Goal: Task Accomplishment & Management: Manage account settings

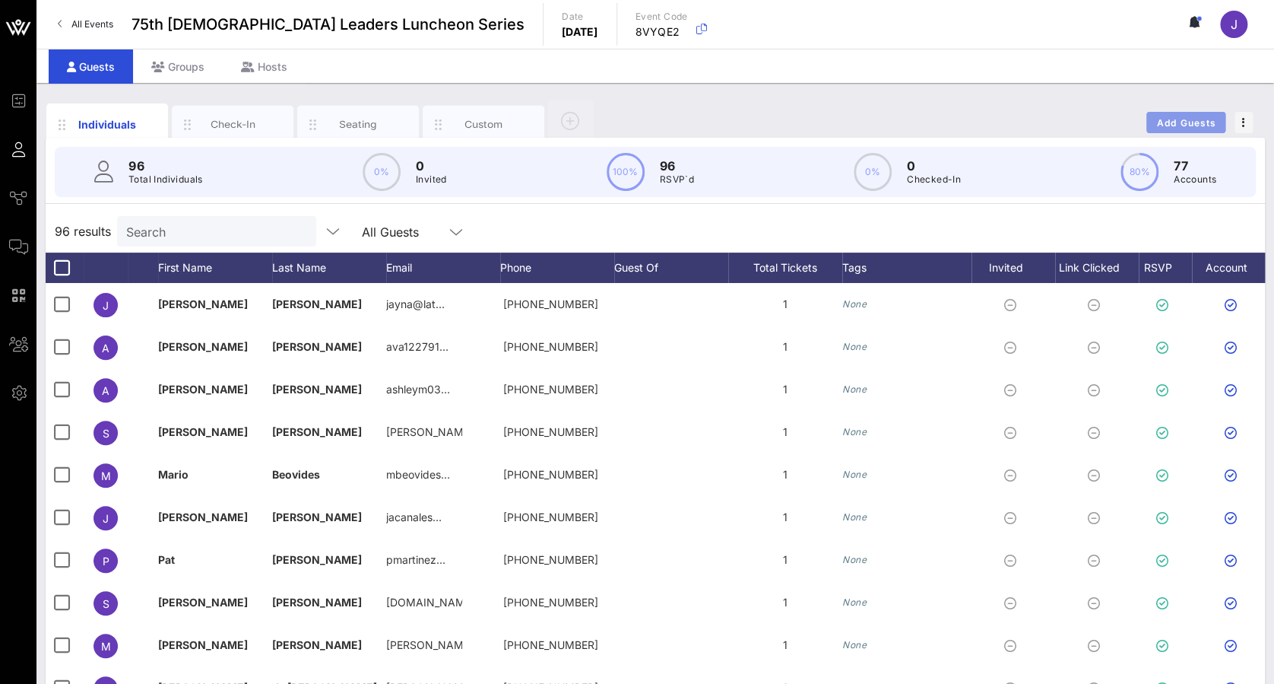
click at [1158, 115] on button "Add Guests" at bounding box center [1186, 122] width 79 height 21
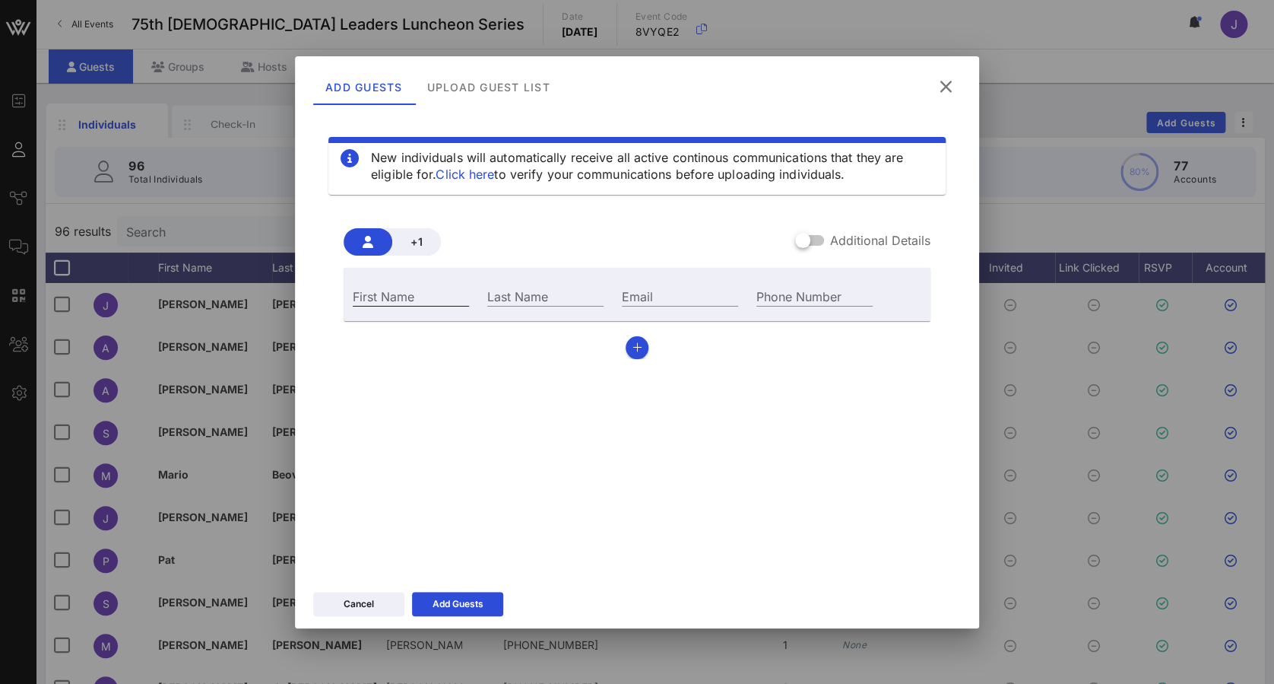
drag, startPoint x: 431, startPoint y: 284, endPoint x: 426, endPoint y: 292, distance: 9.3
click at [428, 288] on div "First Name" at bounding box center [411, 294] width 135 height 41
click at [422, 297] on input "First Name" at bounding box center [411, 296] width 116 height 20
type input "[PERSON_NAME]"
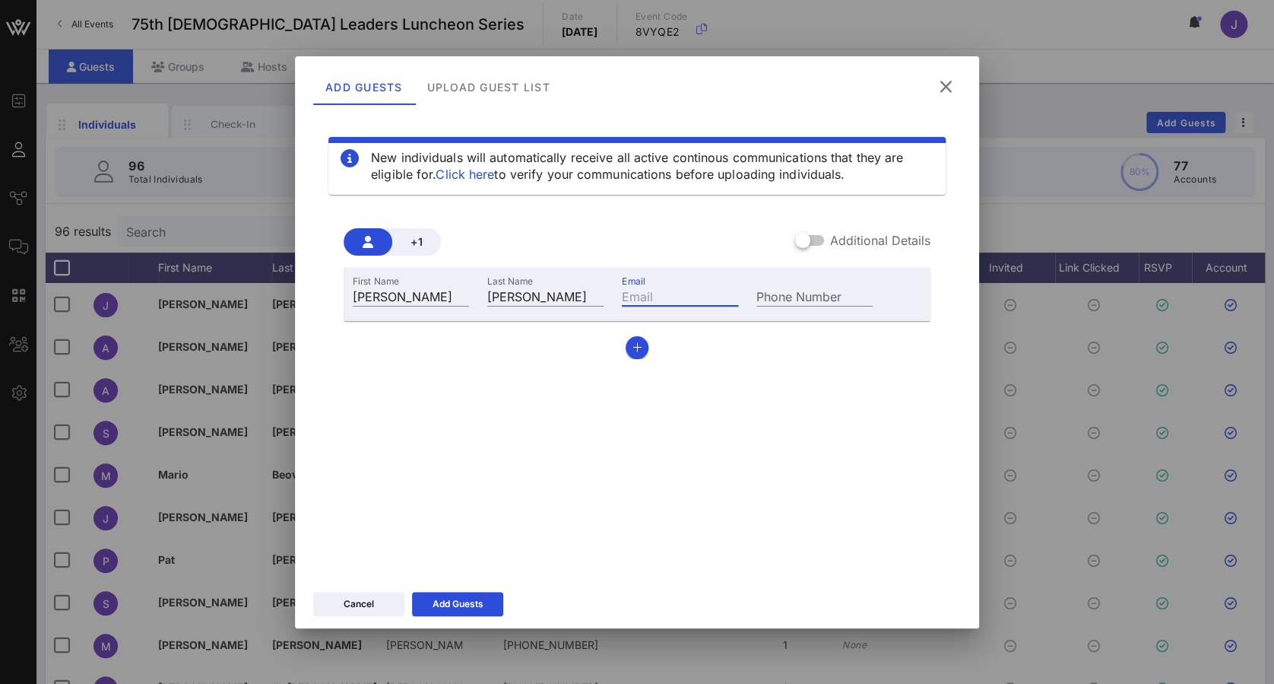
click at [631, 287] on input "Email" at bounding box center [680, 296] width 116 height 20
paste input "[PERSON_NAME] <[PERSON_NAME][EMAIL_ADDRESS][PERSON_NAME][DOMAIN_NAME]>"
type input "[PERSON_NAME][EMAIL_ADDRESS][PERSON_NAME][DOMAIN_NAME]"
click at [499, 602] on button "Add Guests" at bounding box center [457, 604] width 91 height 24
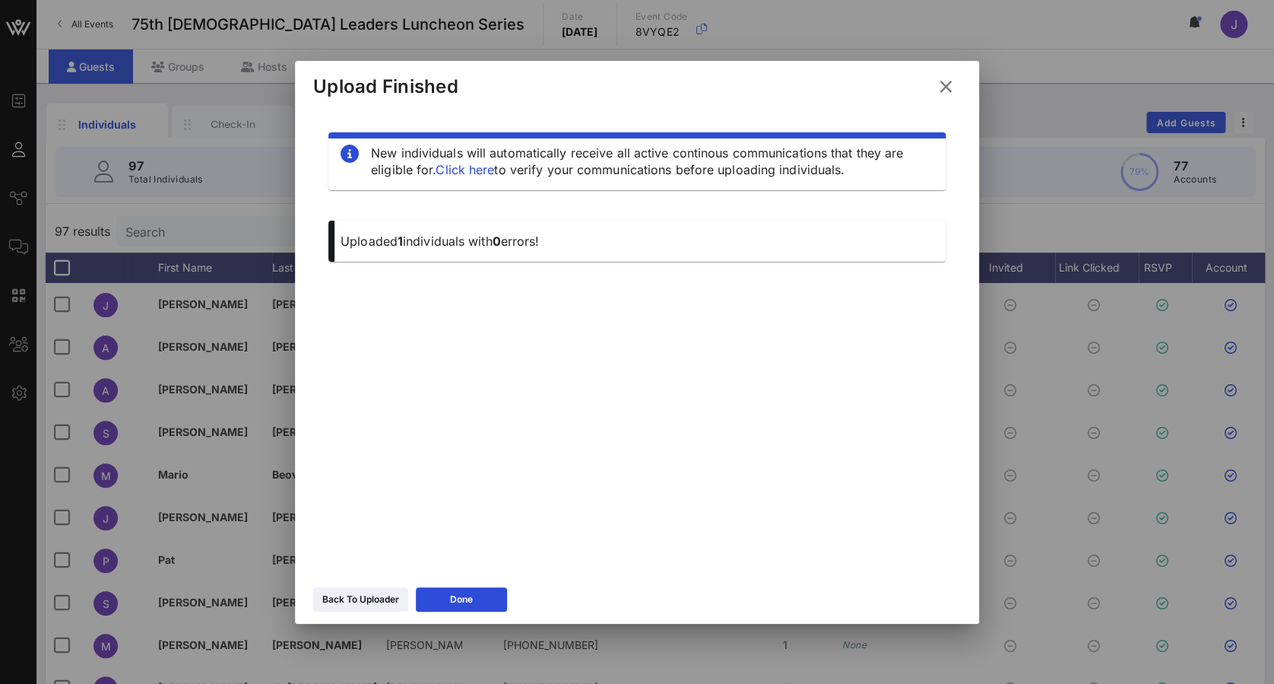
click at [460, 582] on div "Back To Uploader Done" at bounding box center [637, 601] width 684 height 44
click at [465, 598] on icon at bounding box center [461, 598] width 12 height 11
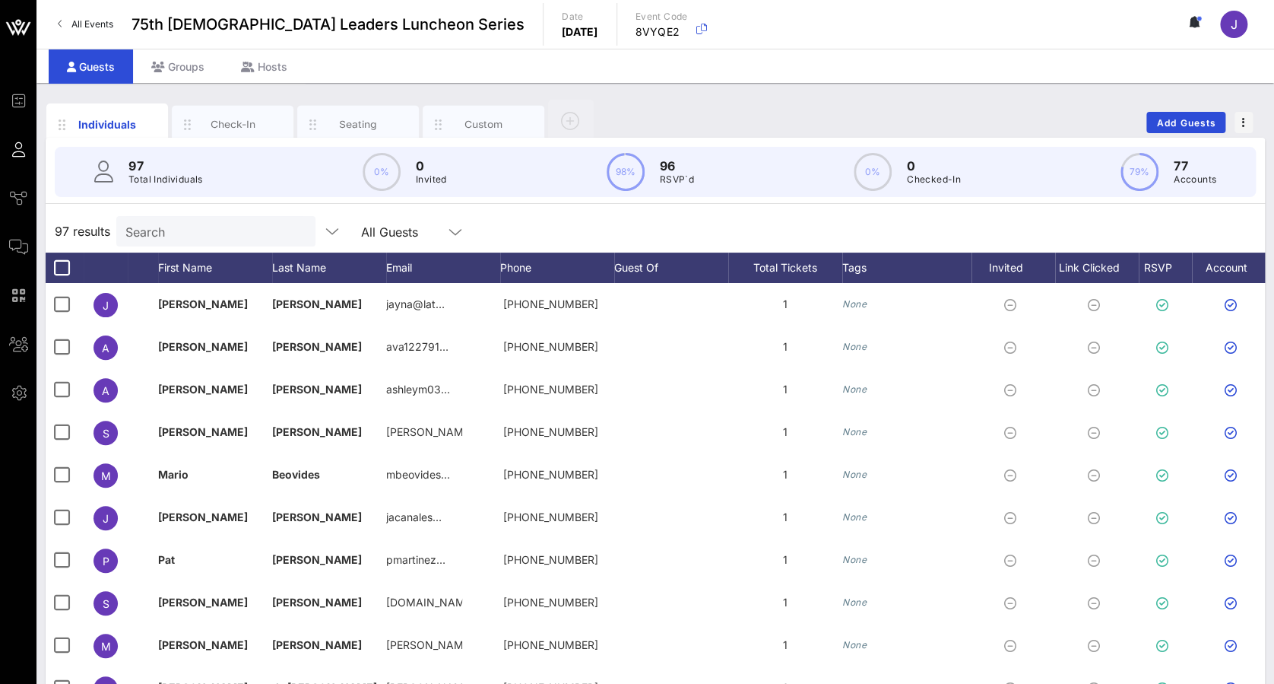
click at [255, 236] on input "Search" at bounding box center [214, 231] width 178 height 20
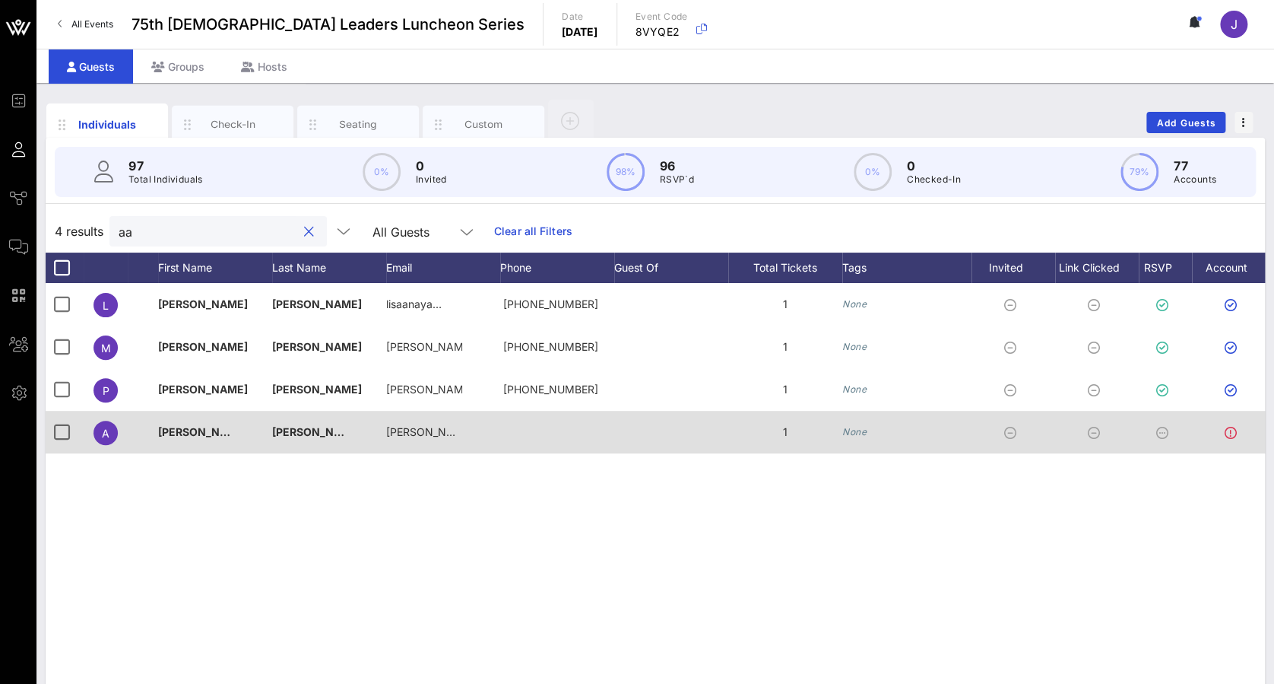
type input "aa"
click at [1156, 430] on div at bounding box center [1165, 432] width 53 height 43
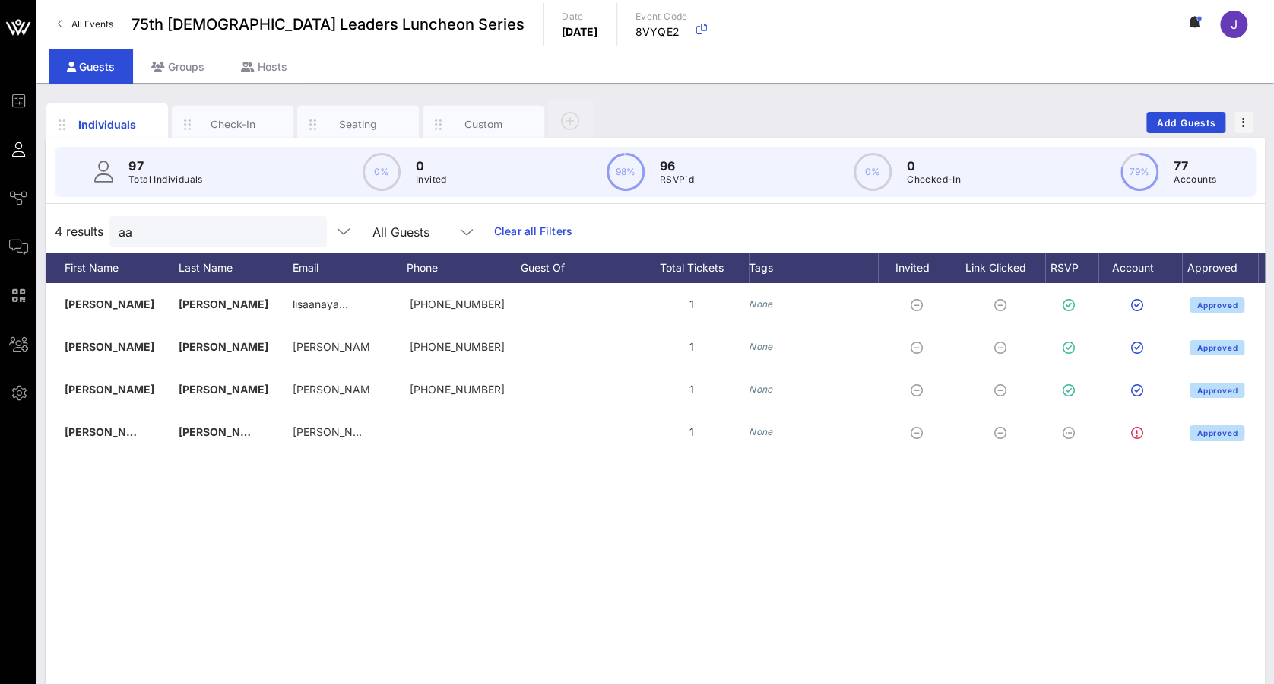
scroll to position [0, 125]
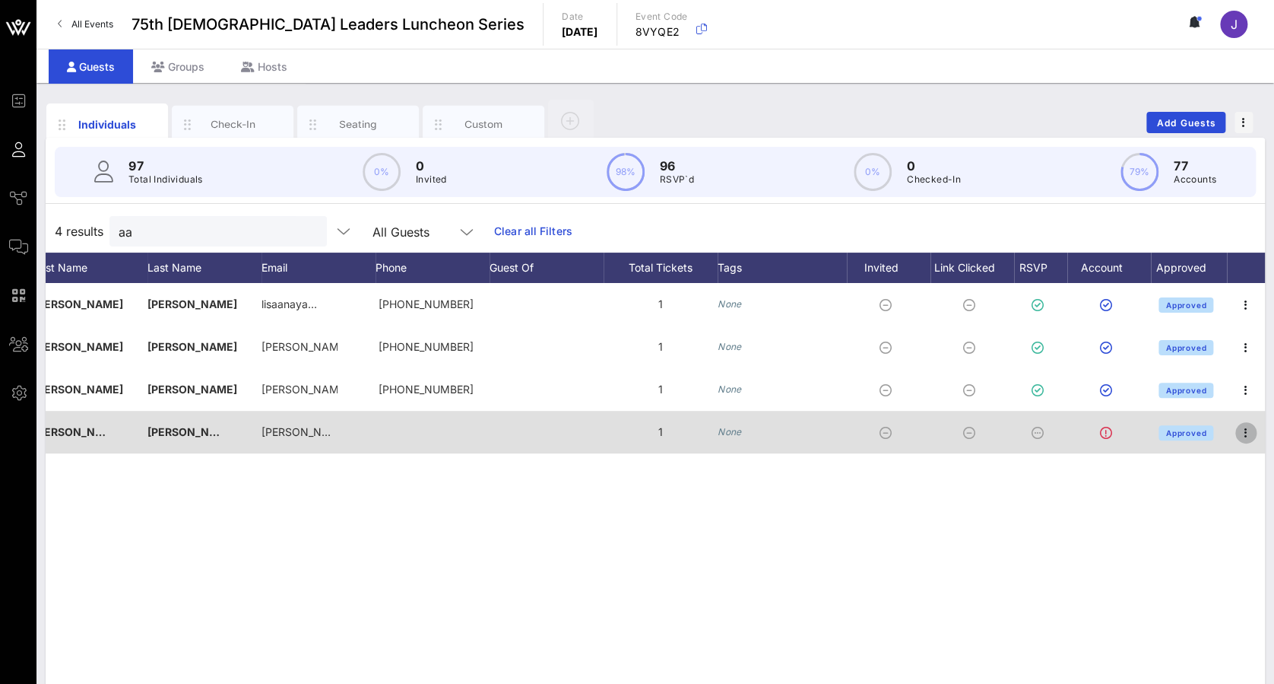
click at [1248, 428] on icon "button" at bounding box center [1246, 433] width 18 height 18
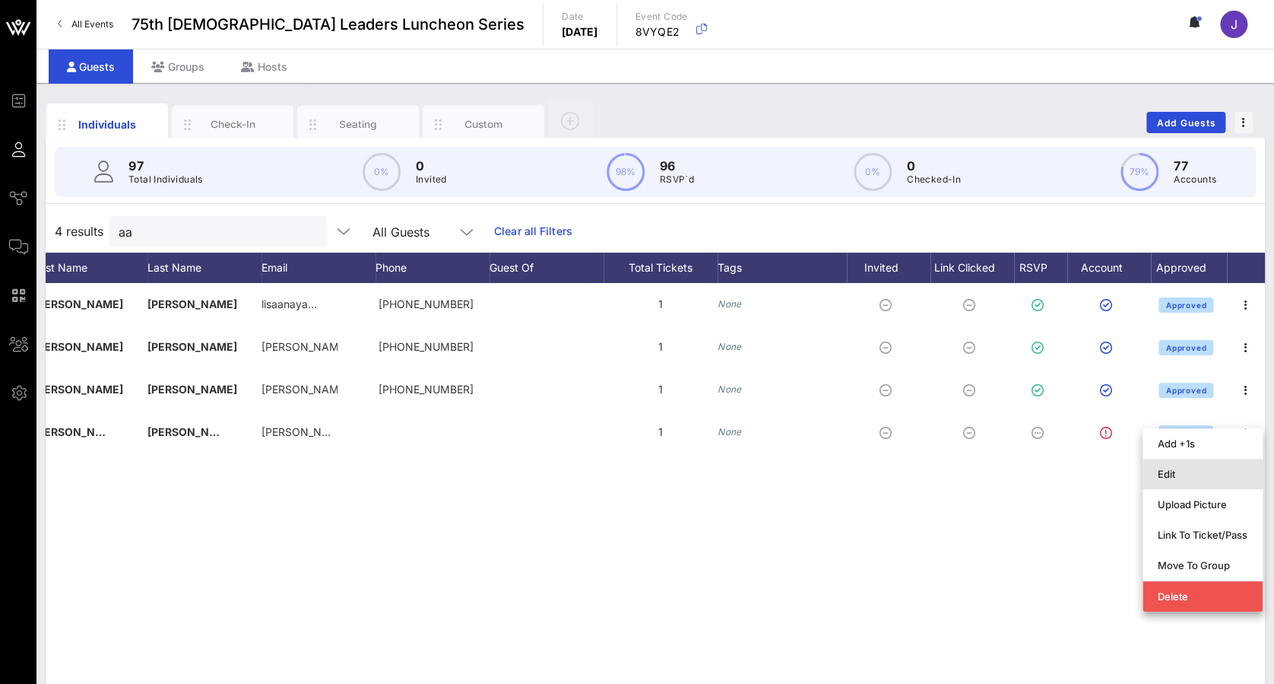
click at [1229, 466] on div "Edit" at bounding box center [1203, 474] width 90 height 24
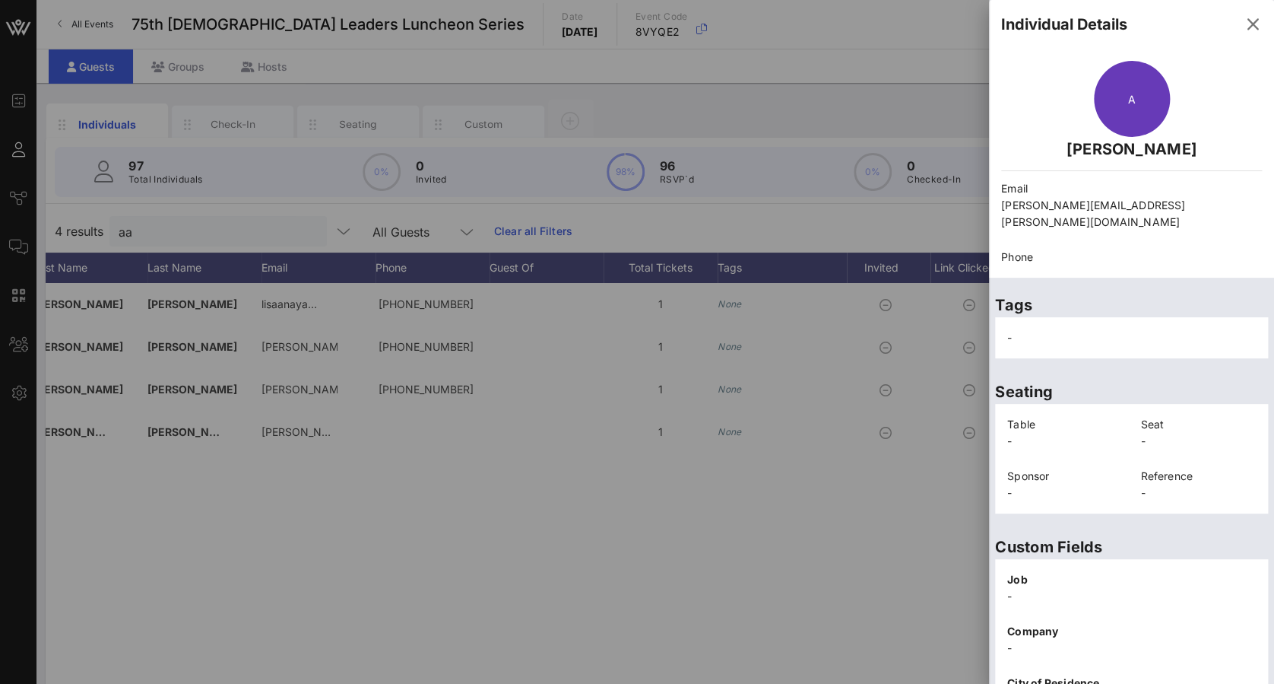
scroll to position [327, 0]
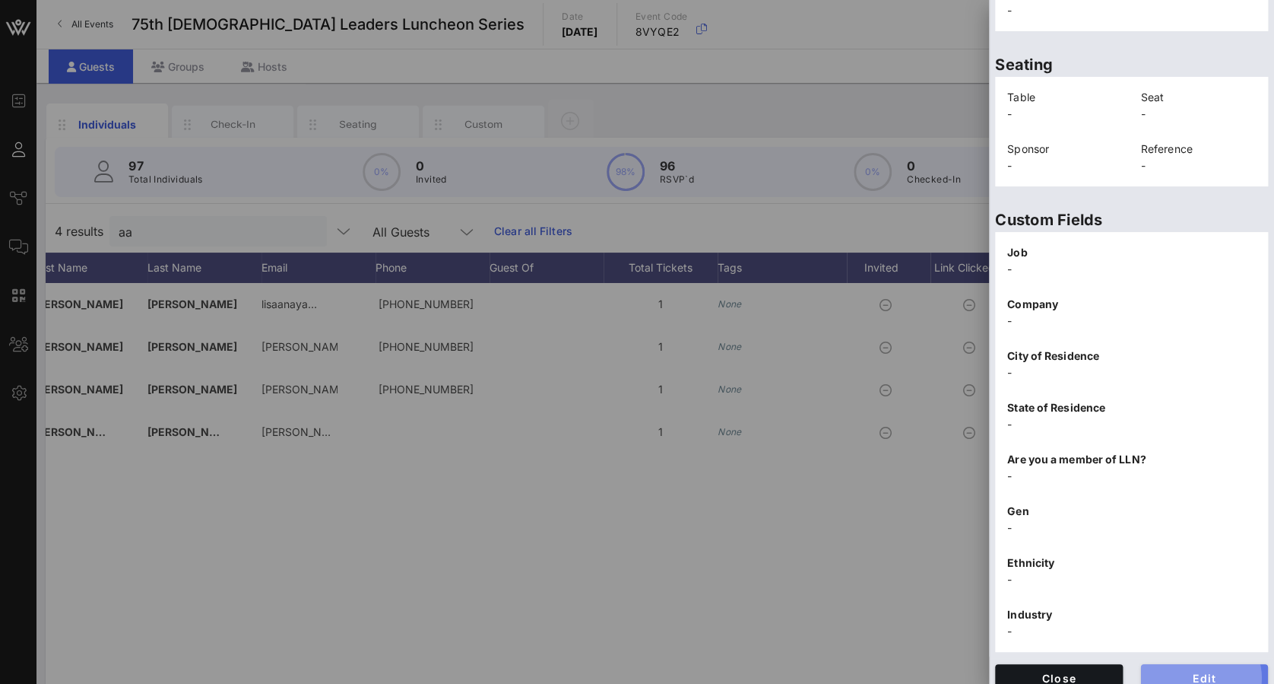
click at [1231, 671] on span "Edit" at bounding box center [1204, 677] width 103 height 13
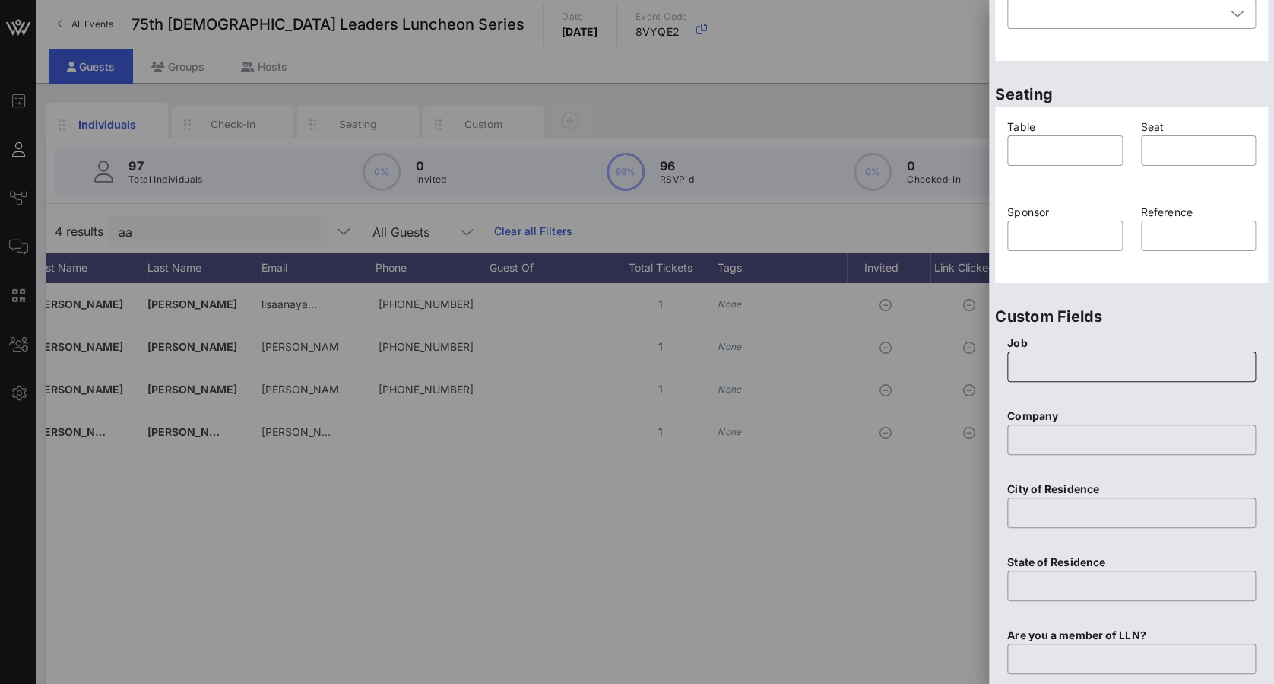
click at [1124, 370] on input "text" at bounding box center [1132, 366] width 230 height 24
paste input "Chief Early Childhood and Advocacy Officer"
type input "Chief Early Childhood and Advocacy Officer"
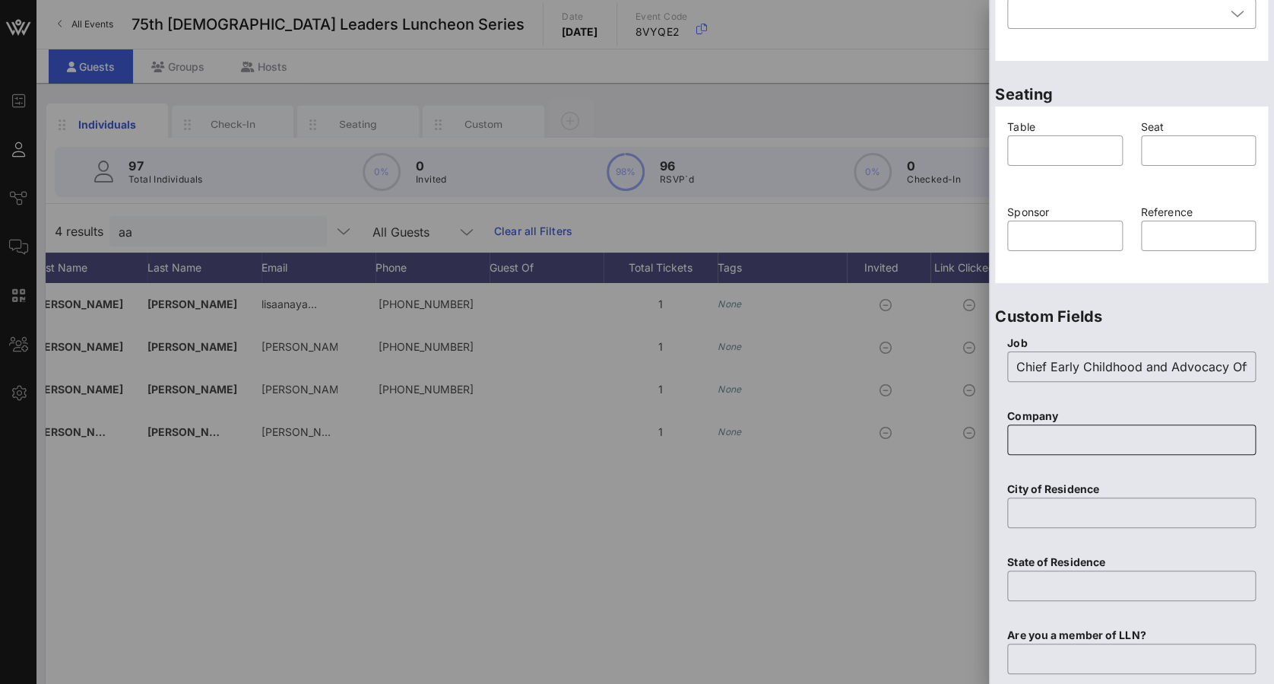
click at [1134, 439] on input "text" at bounding box center [1132, 439] width 230 height 24
paste input "United Way for [GEOGRAPHIC_DATA]"
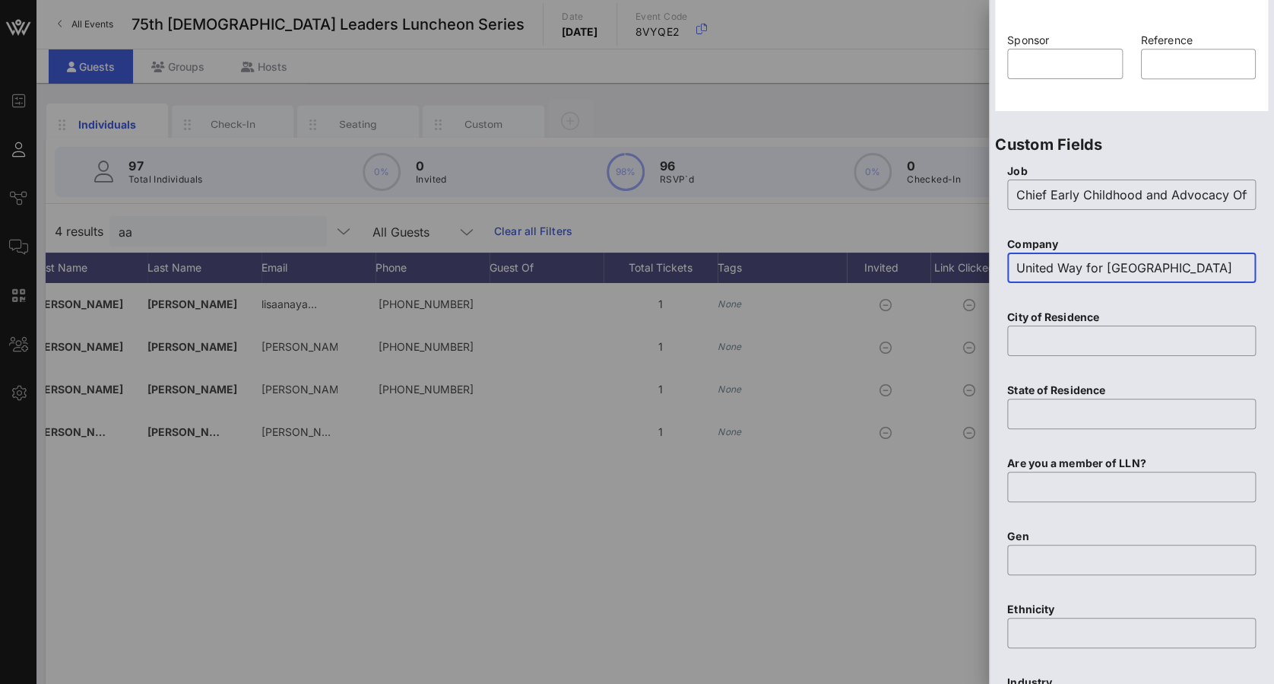
scroll to position [529, 0]
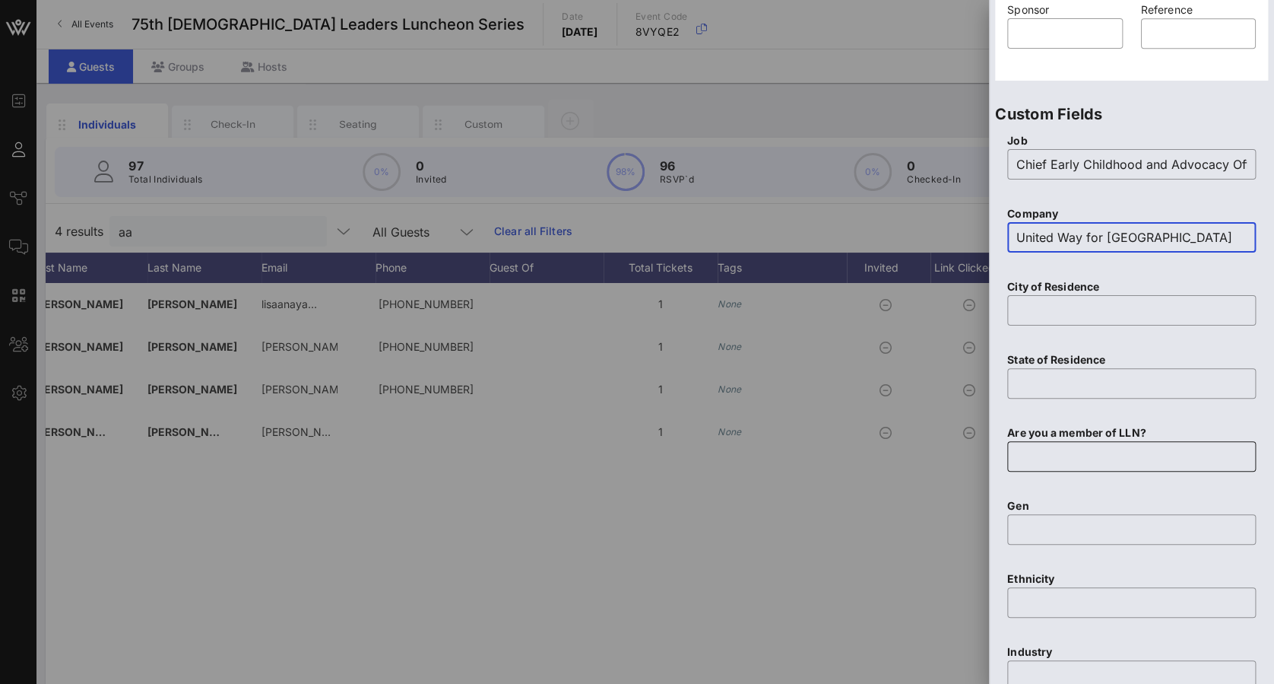
type input "United Way for [GEOGRAPHIC_DATA]"
click at [1138, 450] on input "text" at bounding box center [1132, 456] width 230 height 24
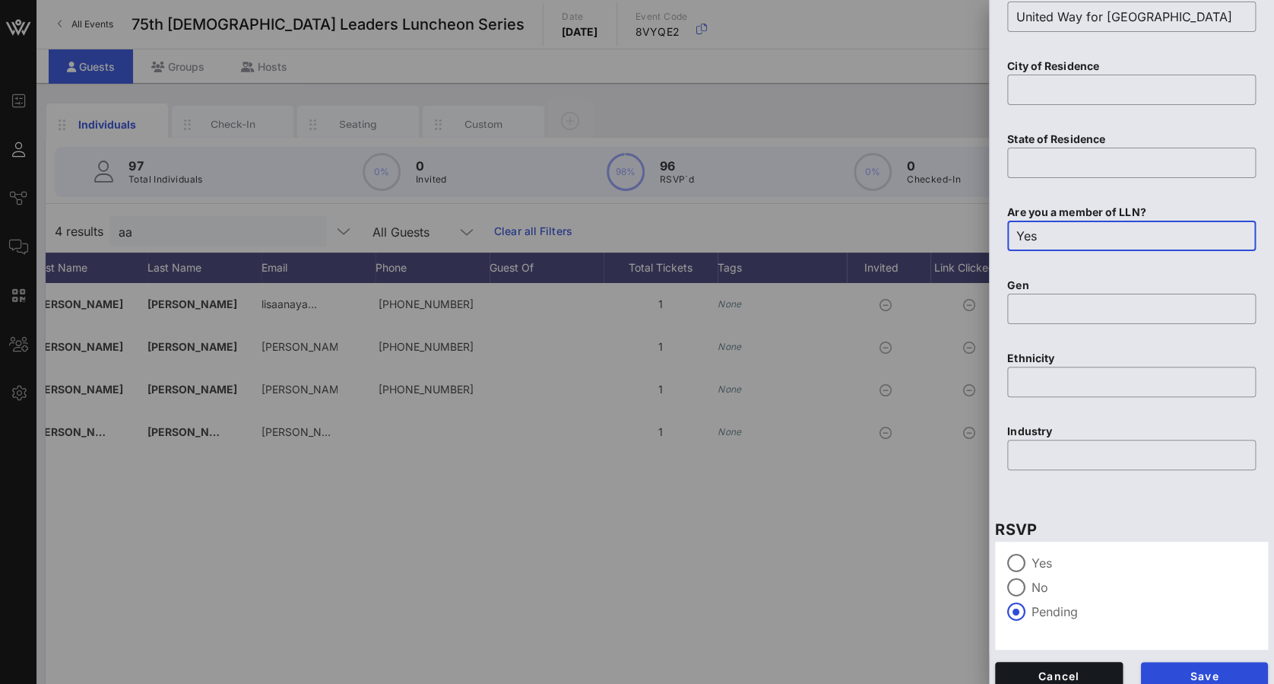
scroll to position [764, 0]
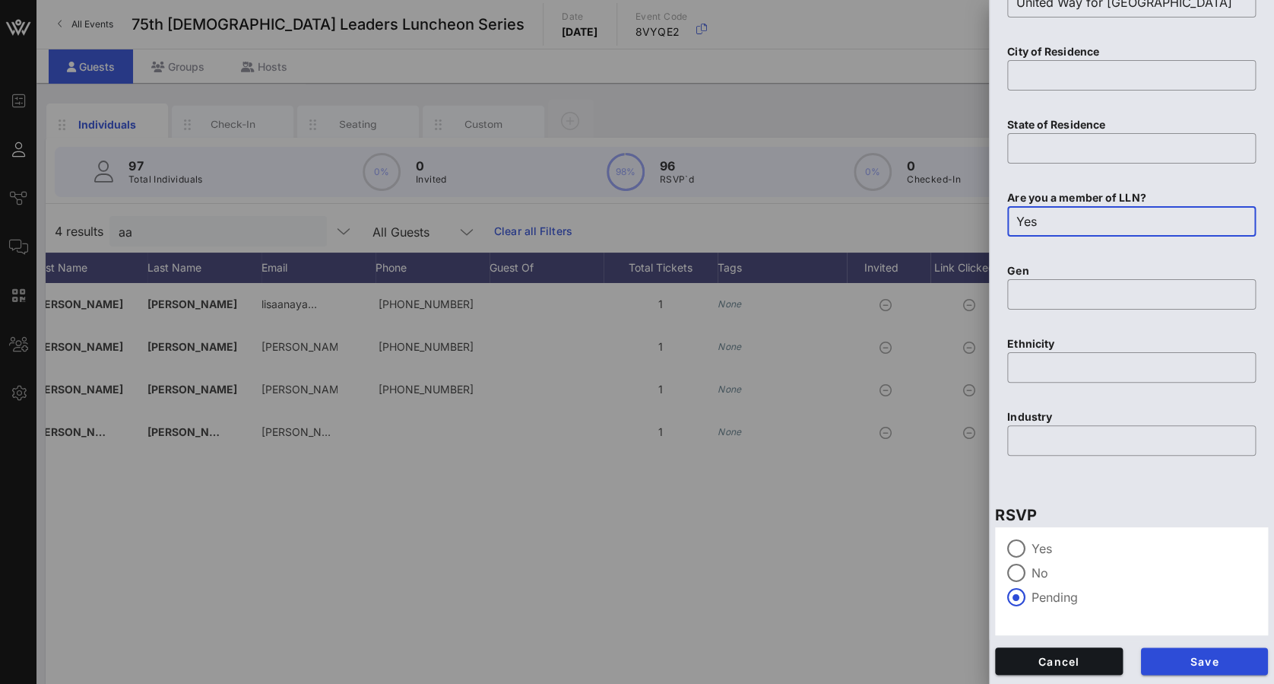
type input "Yes"
click at [1029, 547] on div "Yes" at bounding box center [1131, 548] width 249 height 18
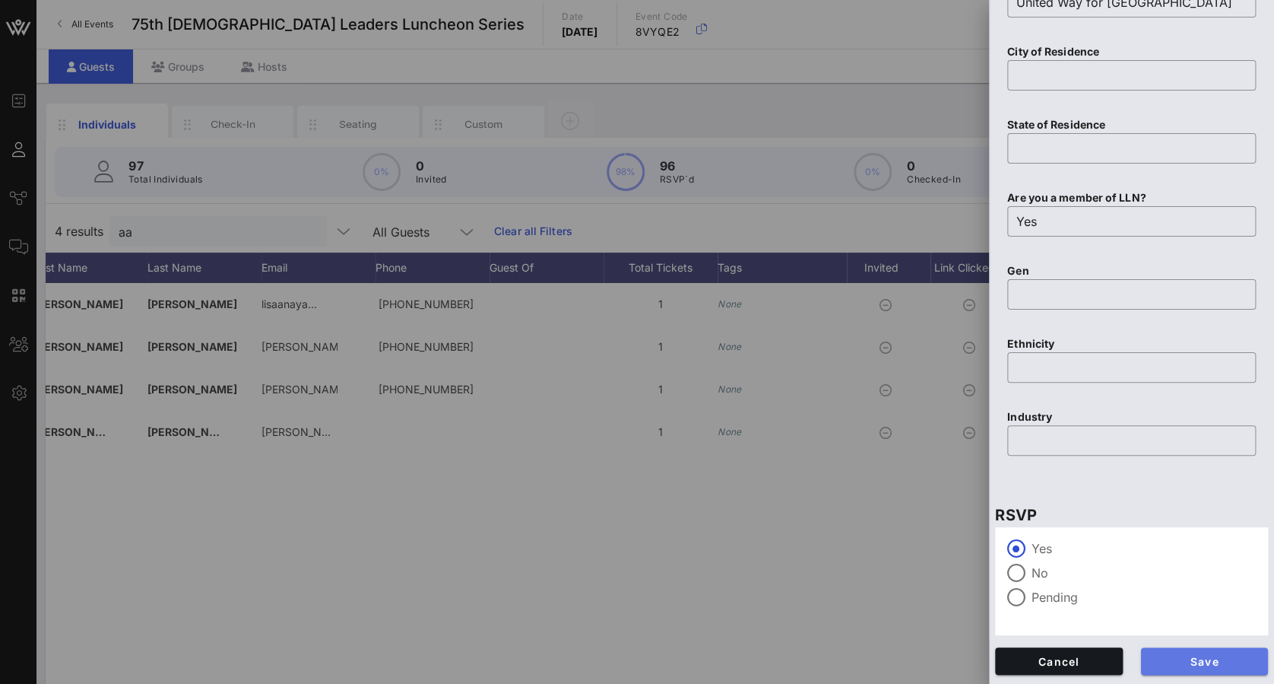
click at [1237, 661] on span "Save" at bounding box center [1204, 661] width 103 height 13
